Goal: Use online tool/utility: Utilize a website feature to perform a specific function

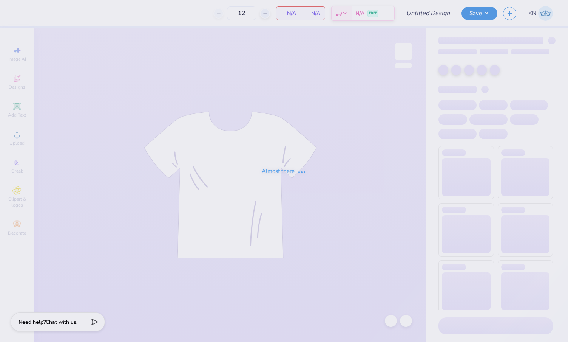
type input "50"
type input "Seashell"
type input "60"
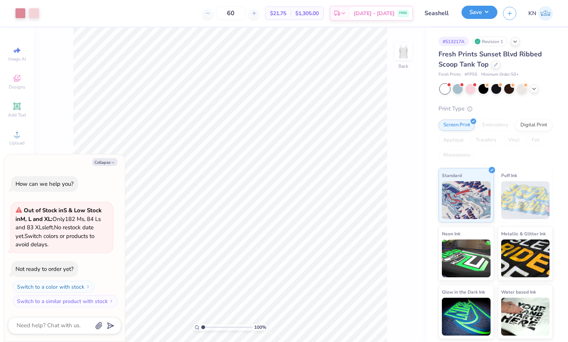
click at [485, 12] on button "Save" at bounding box center [480, 12] width 36 height 13
type textarea "x"
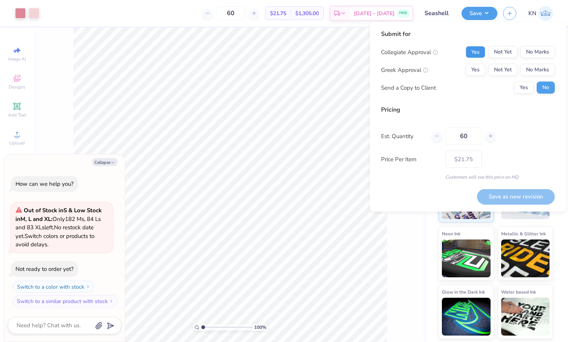
click at [476, 54] on button "Yes" at bounding box center [476, 52] width 20 height 12
click at [473, 69] on button "Yes" at bounding box center [476, 70] width 20 height 12
click at [503, 195] on button "Save as new revision" at bounding box center [516, 196] width 78 height 15
type input "$21.75"
type textarea "x"
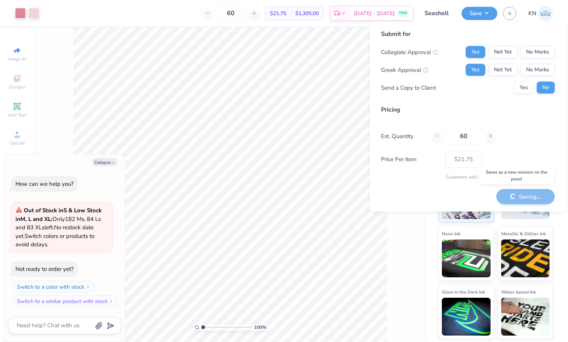
type input "– –"
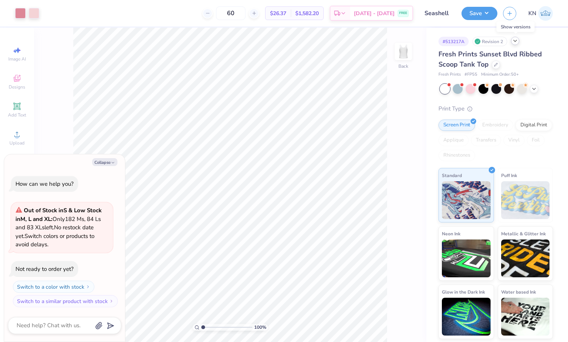
click at [516, 42] on icon at bounding box center [515, 41] width 6 height 6
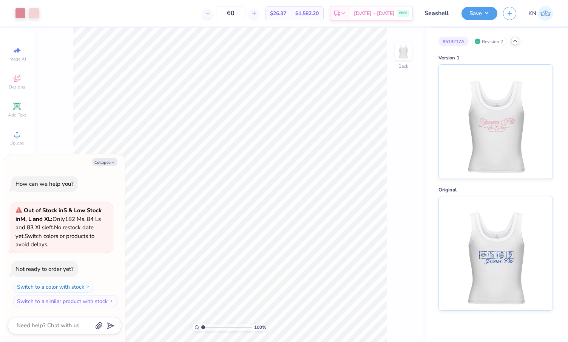
click at [516, 42] on icon at bounding box center [515, 41] width 6 height 6
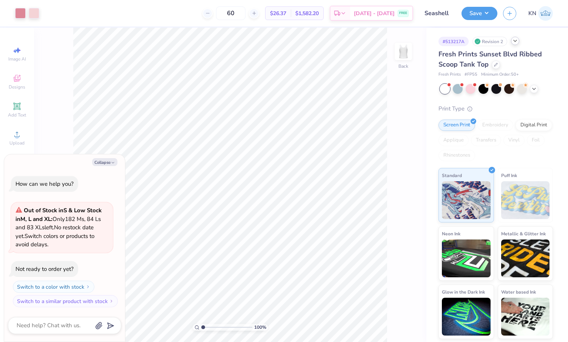
click at [455, 43] on div "# 513217A" at bounding box center [454, 41] width 30 height 9
drag, startPoint x: 444, startPoint y: 41, endPoint x: 464, endPoint y: 41, distance: 20.8
click at [464, 41] on div "# 513217A" at bounding box center [454, 41] width 30 height 9
type textarea "x"
copy div "# 513217A"
